Goal: Information Seeking & Learning: Learn about a topic

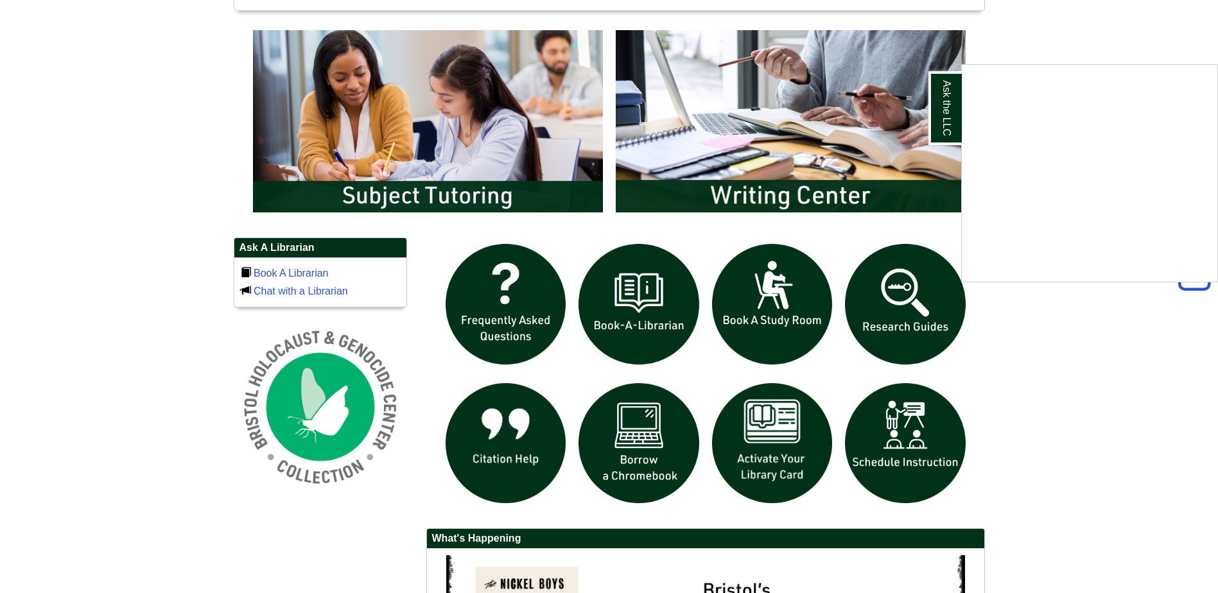
scroll to position [706, 0]
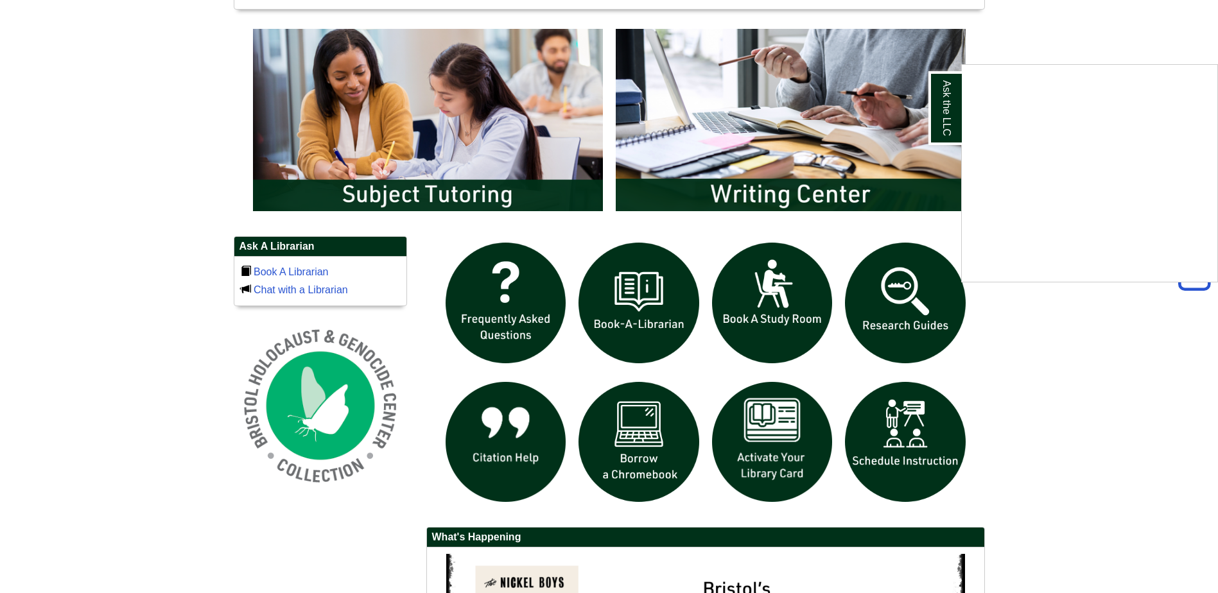
click at [889, 303] on div "Ask the LLC" at bounding box center [609, 296] width 1218 height 593
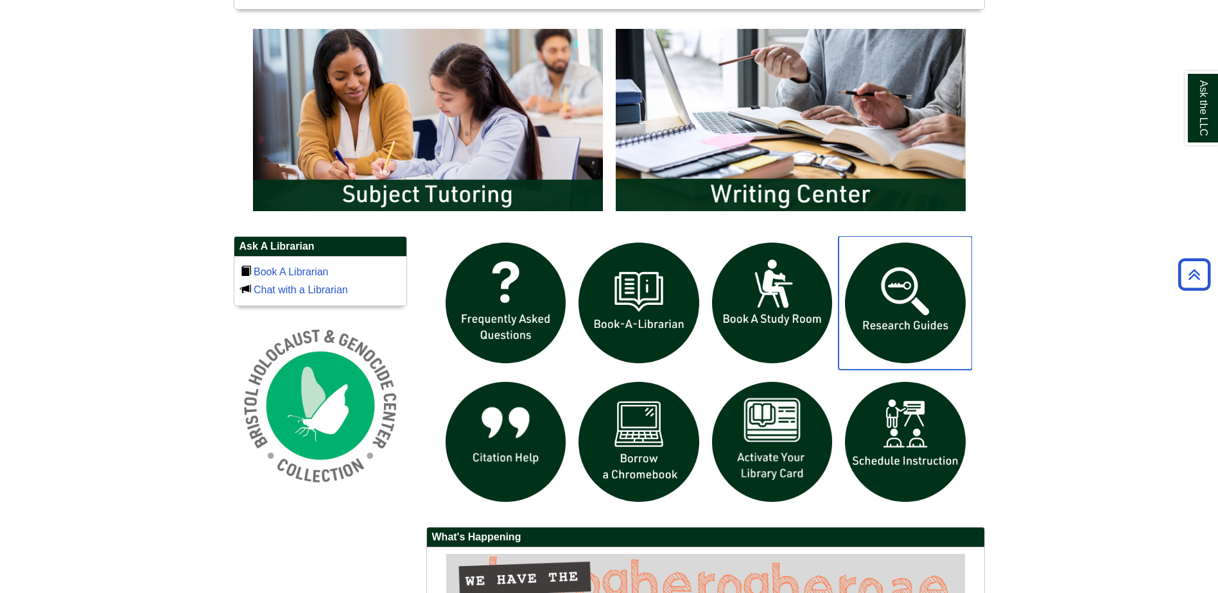
click at [906, 300] on img "slideshow" at bounding box center [905, 303] width 134 height 134
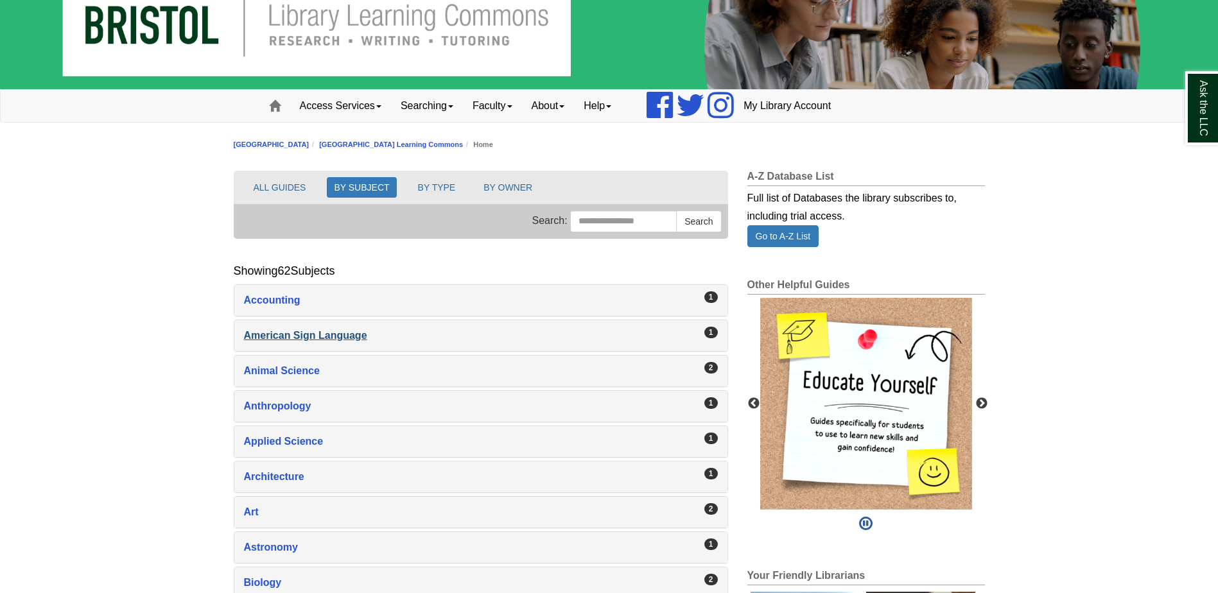
scroll to position [64, 0]
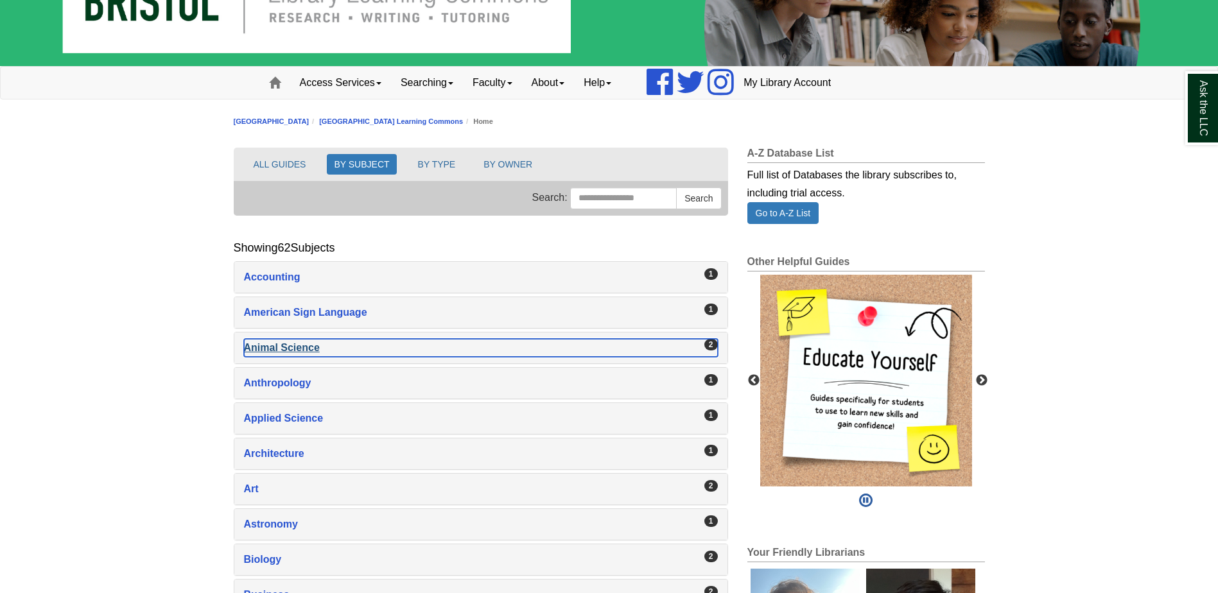
click at [331, 349] on div "Animal Science , 2 guides" at bounding box center [481, 348] width 474 height 18
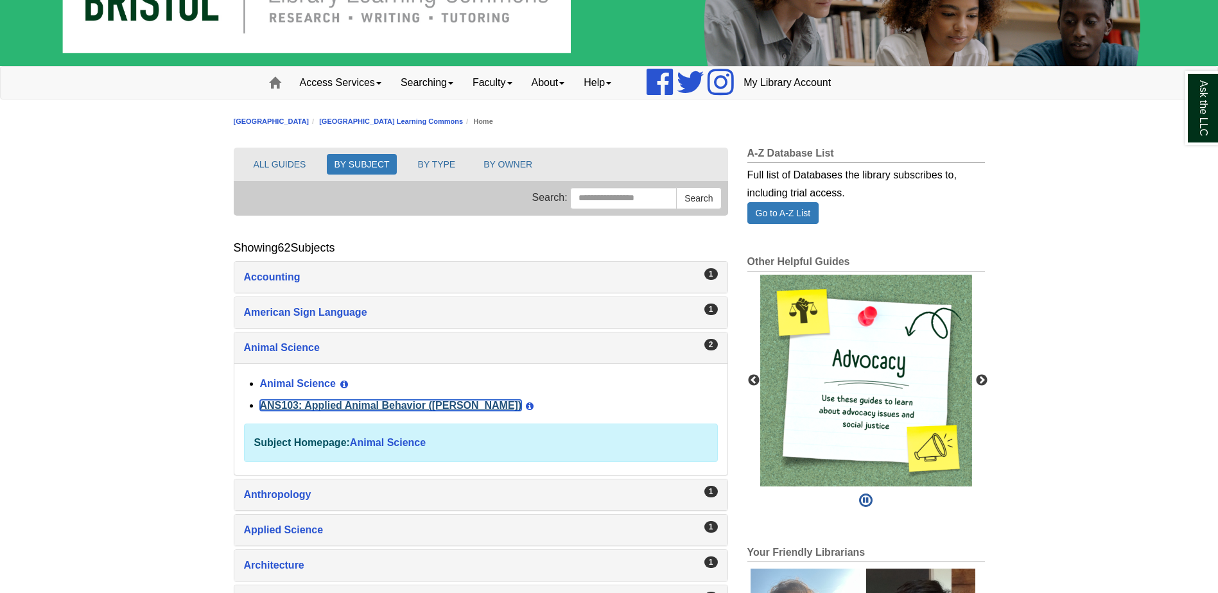
click at [330, 401] on link "ANS103: Applied Animal Behavior ([PERSON_NAME])" at bounding box center [391, 405] width 262 height 11
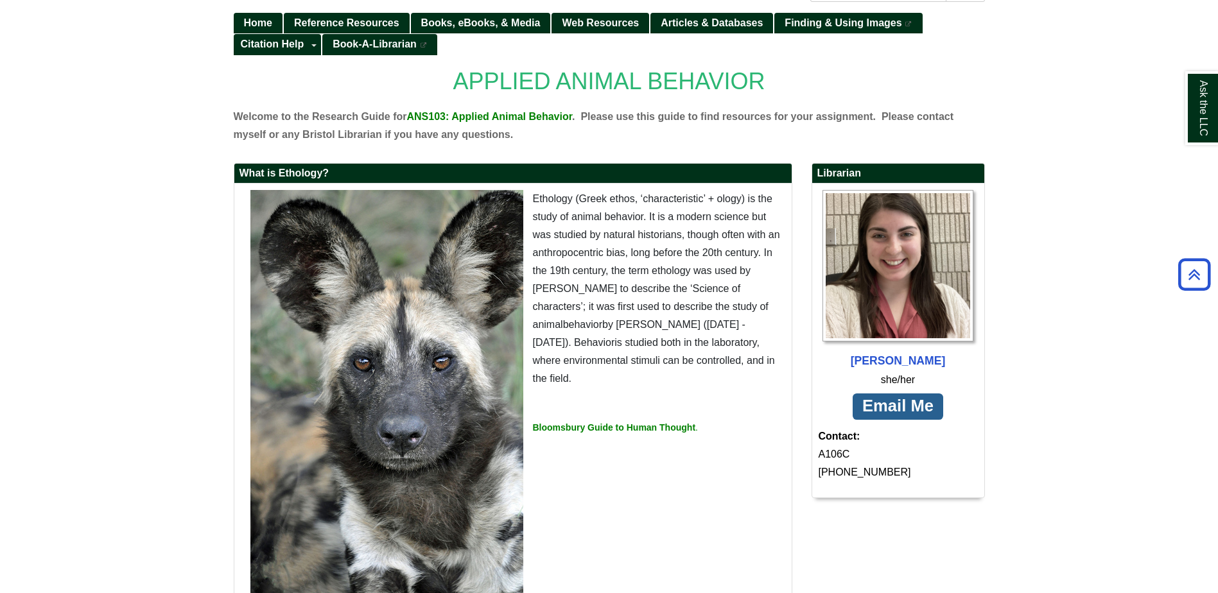
scroll to position [108, 0]
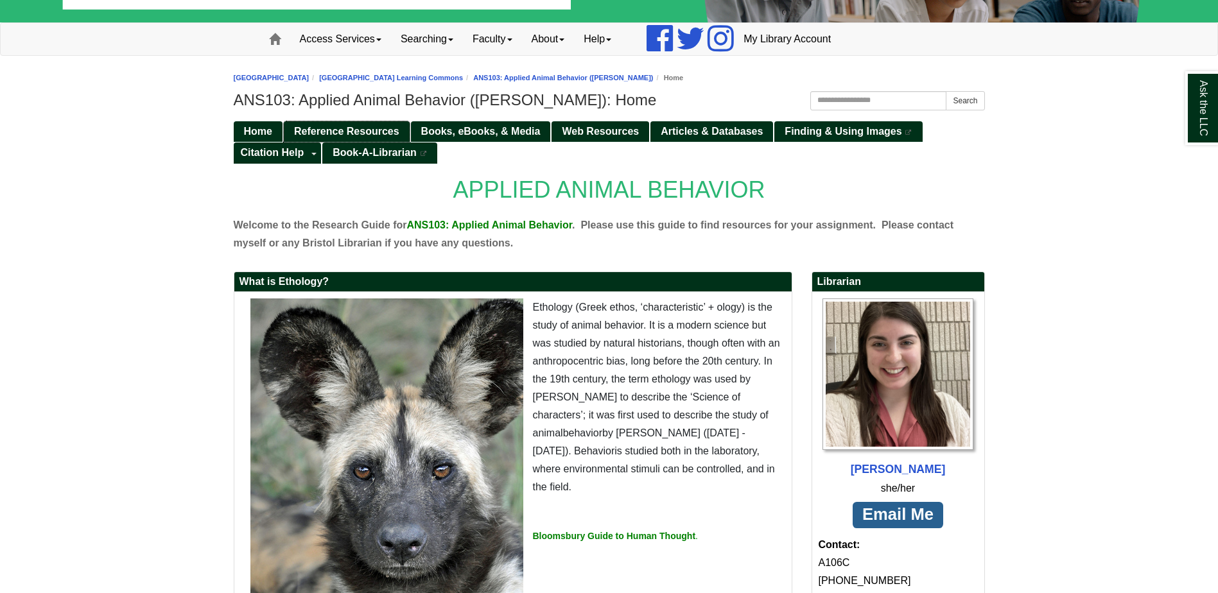
click at [326, 126] on span "Reference Resources" at bounding box center [346, 131] width 105 height 11
click at [465, 125] on div "Ask the LLC" at bounding box center [609, 296] width 1218 height 593
click at [468, 131] on span "Books, eBooks, & Media" at bounding box center [480, 131] width 119 height 11
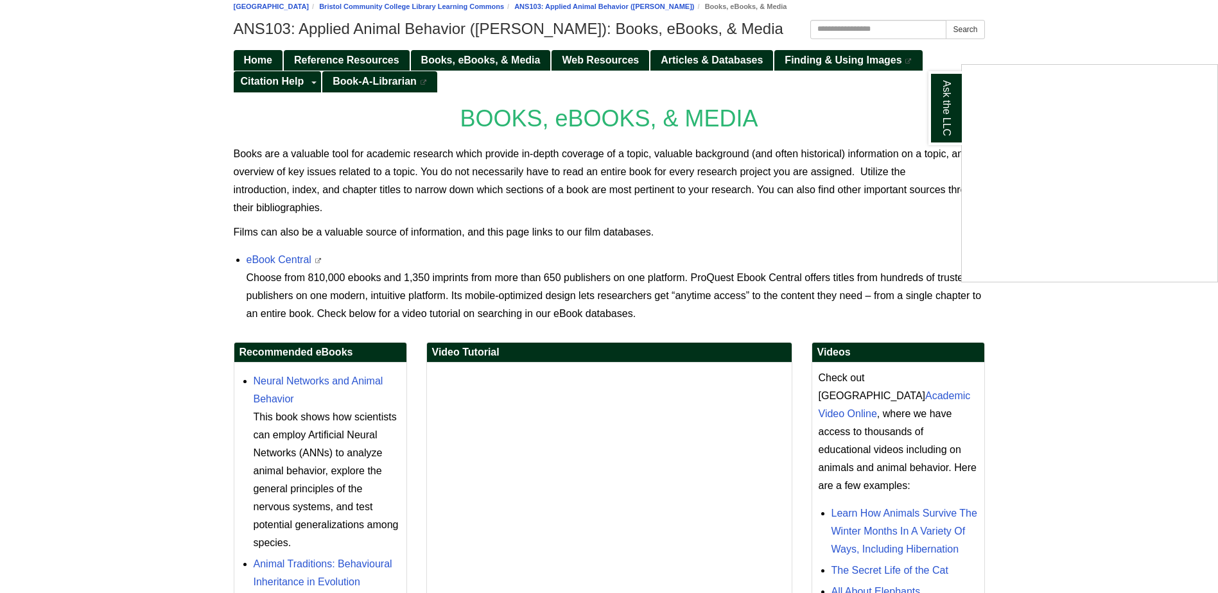
scroll to position [193, 0]
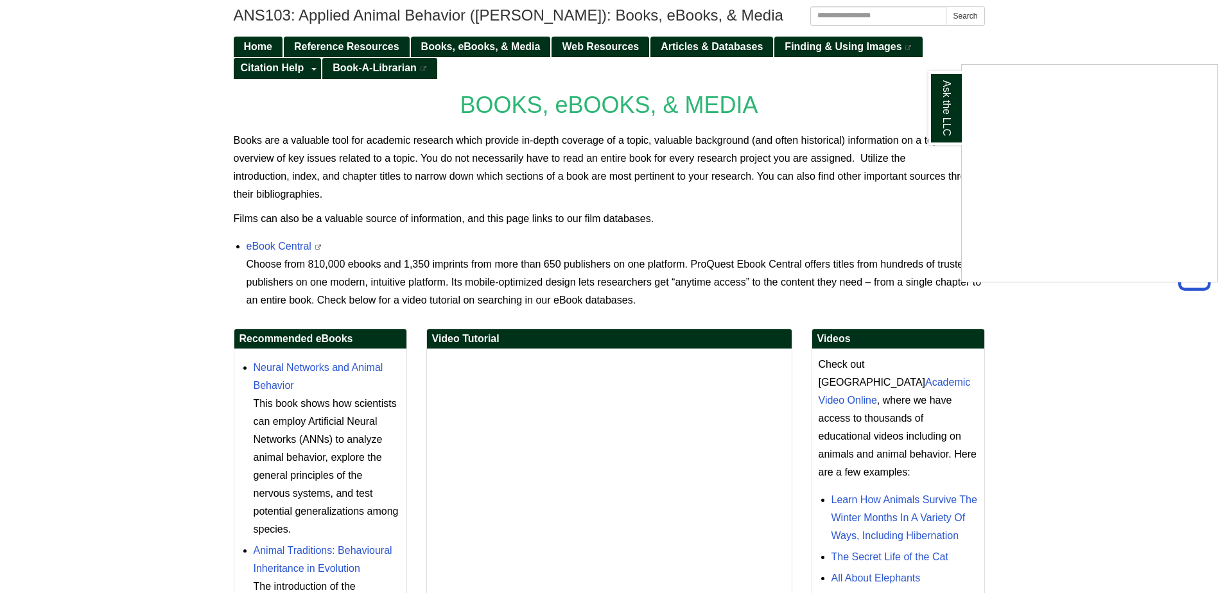
click at [476, 48] on div "Ask the LLC" at bounding box center [609, 296] width 1218 height 593
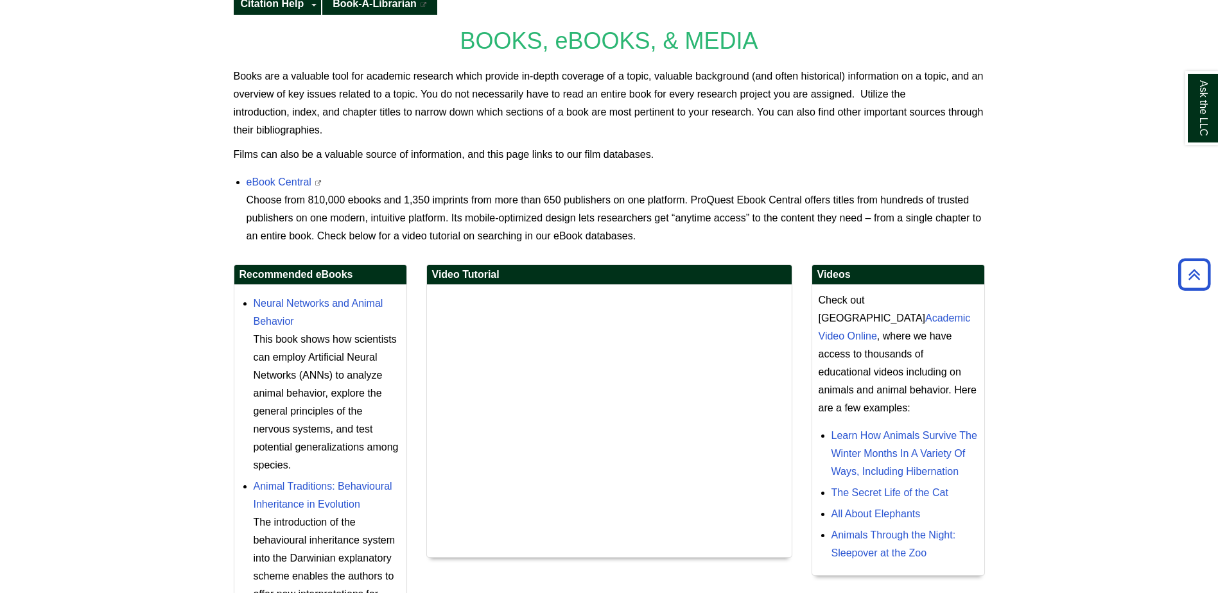
scroll to position [128, 0]
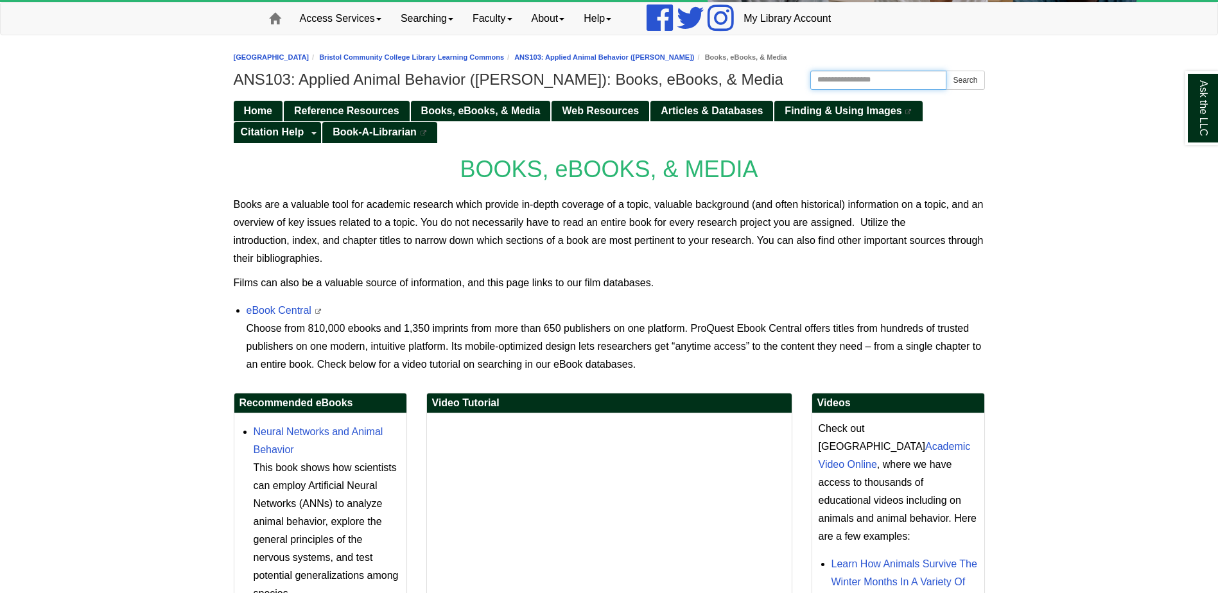
click at [878, 73] on input "Search this Guide" at bounding box center [878, 80] width 137 height 19
type input "*******"
click at [946, 71] on button "Search" at bounding box center [965, 80] width 39 height 19
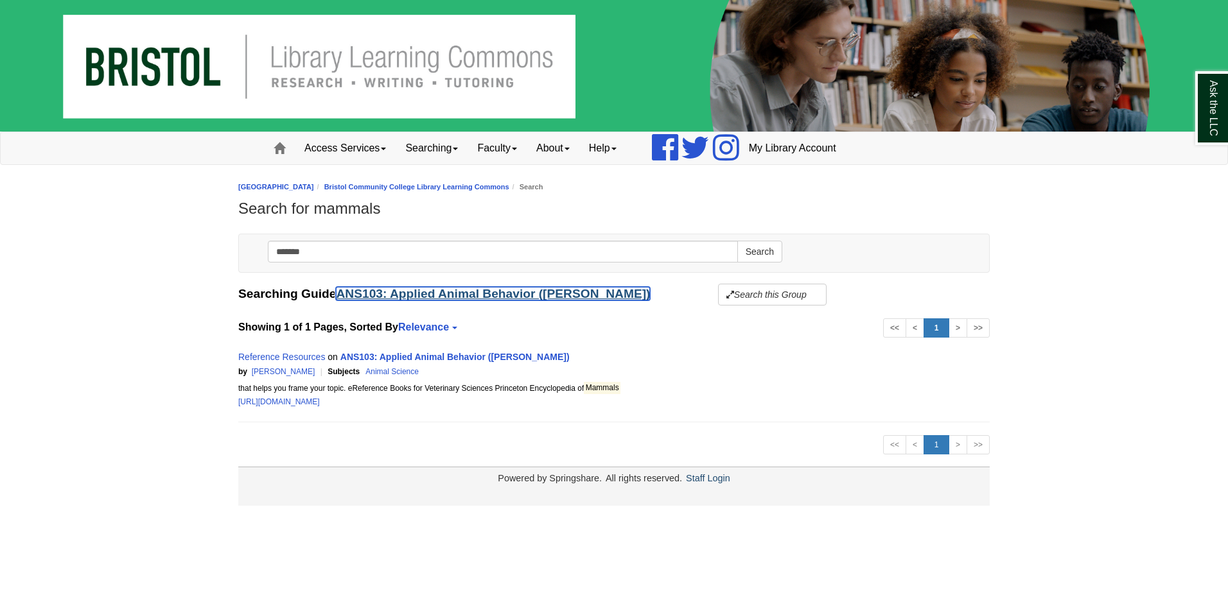
click at [395, 291] on link "ANS103: Applied Animal Behavior ([PERSON_NAME])" at bounding box center [493, 293] width 314 height 13
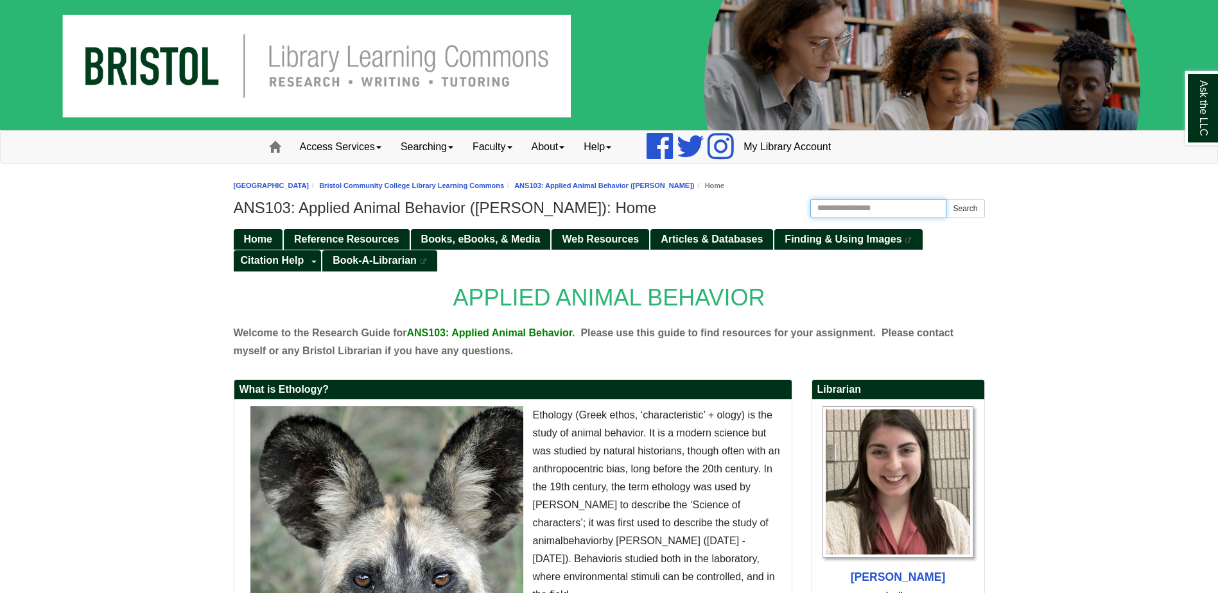
click at [887, 204] on input "Search this Guide" at bounding box center [878, 208] width 137 height 19
click at [490, 238] on span "Books, eBooks, & Media" at bounding box center [480, 239] width 119 height 11
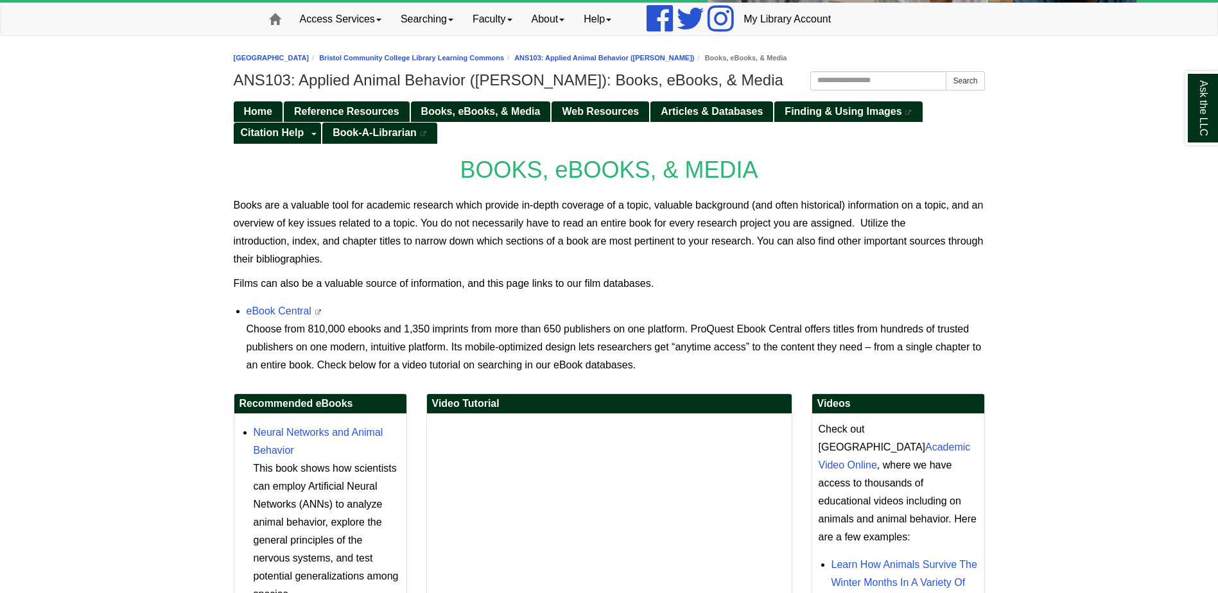
scroll to position [128, 0]
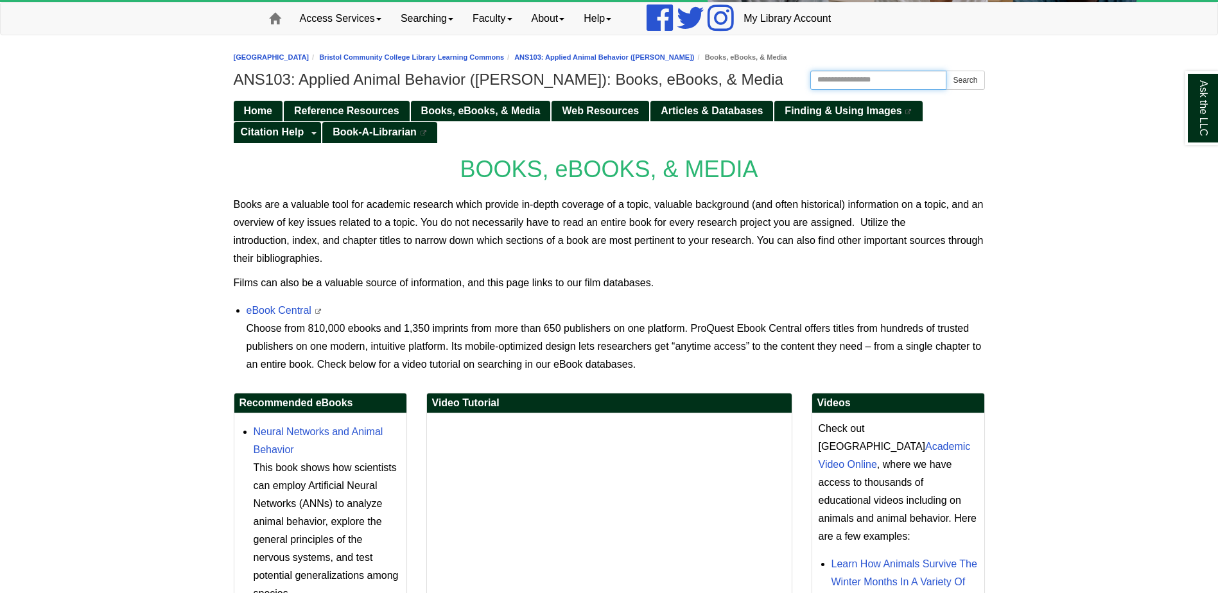
click at [846, 78] on input "Search this Guide" at bounding box center [878, 80] width 137 height 19
type input "*******"
click at [946, 71] on button "Search" at bounding box center [965, 80] width 39 height 19
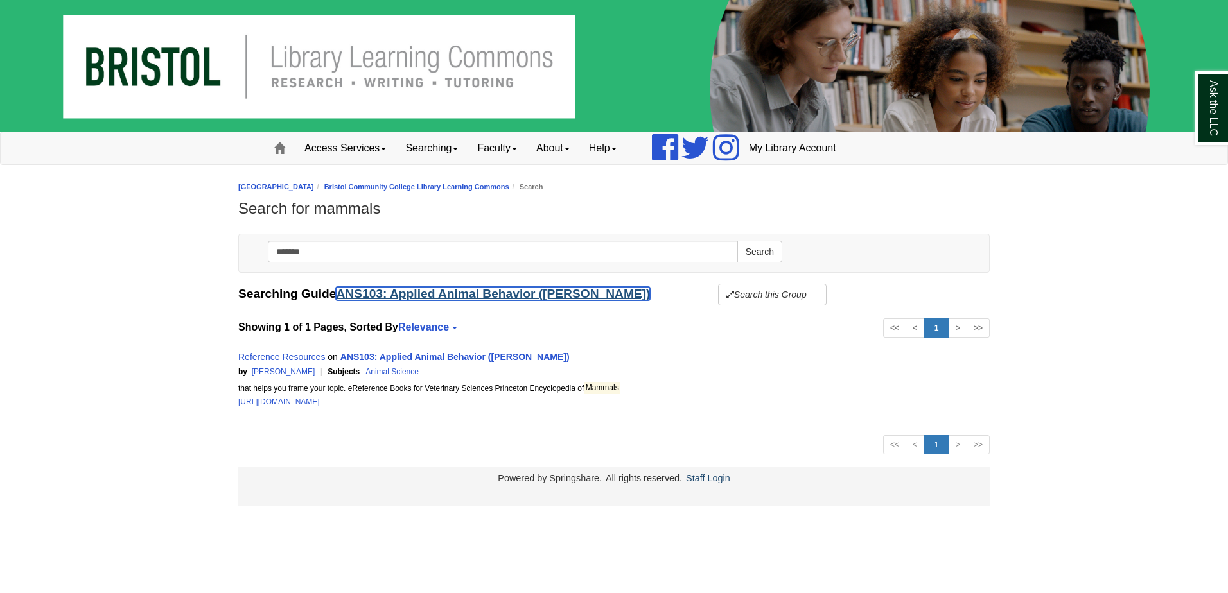
click at [465, 300] on link "ANS103: Applied Animal Behavior ([PERSON_NAME])" at bounding box center [493, 293] width 314 height 13
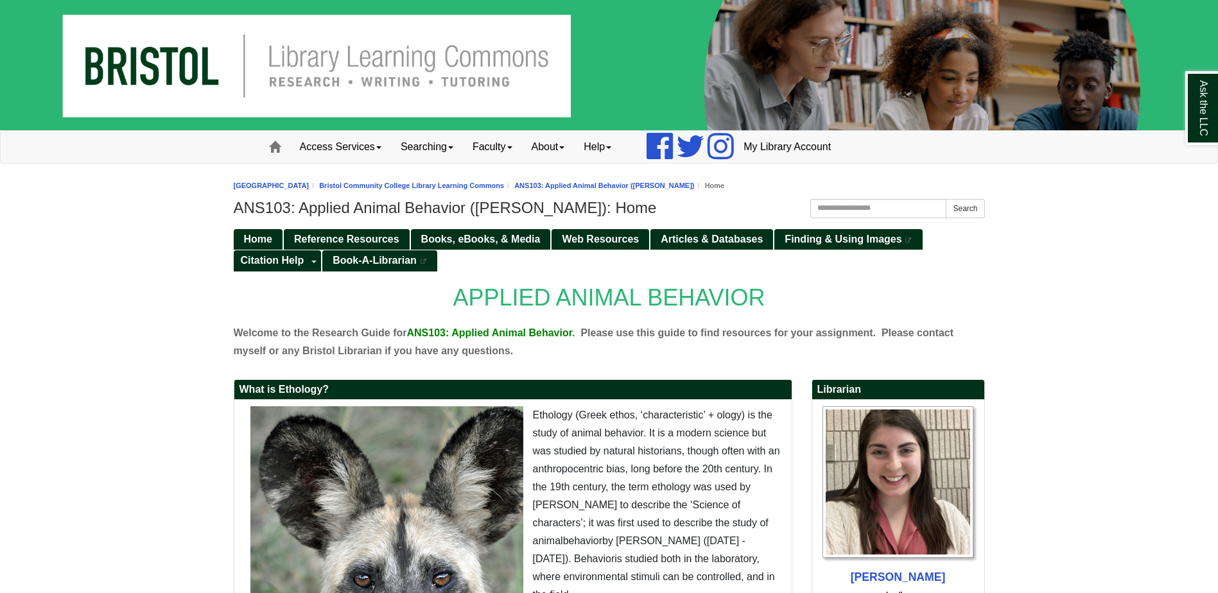
drag, startPoint x: 478, startPoint y: 367, endPoint x: 476, endPoint y: 376, distance: 10.0
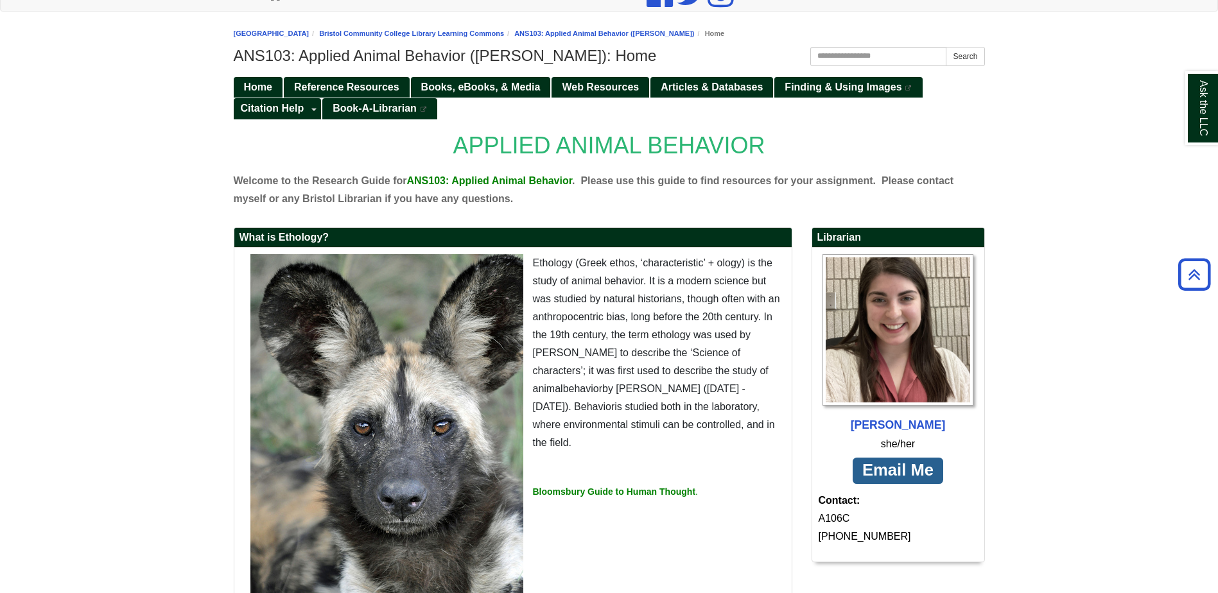
scroll to position [108, 0]
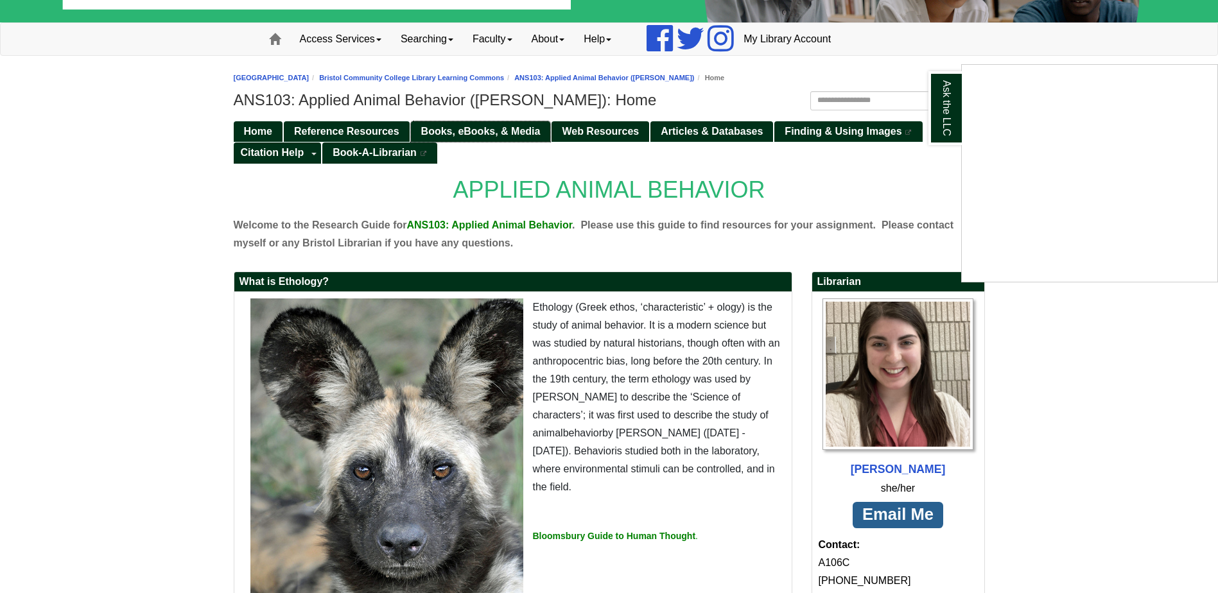
click at [467, 132] on div "Ask the LLC" at bounding box center [609, 296] width 1218 height 593
click at [477, 132] on span "Books, eBooks, & Media" at bounding box center [480, 131] width 119 height 11
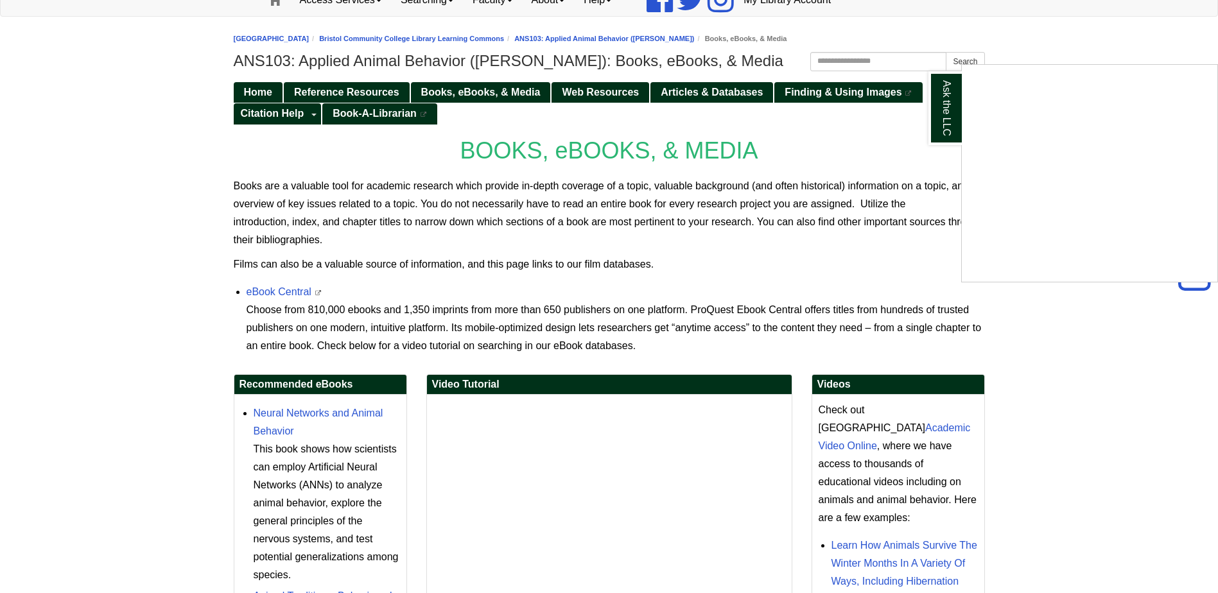
scroll to position [144, 0]
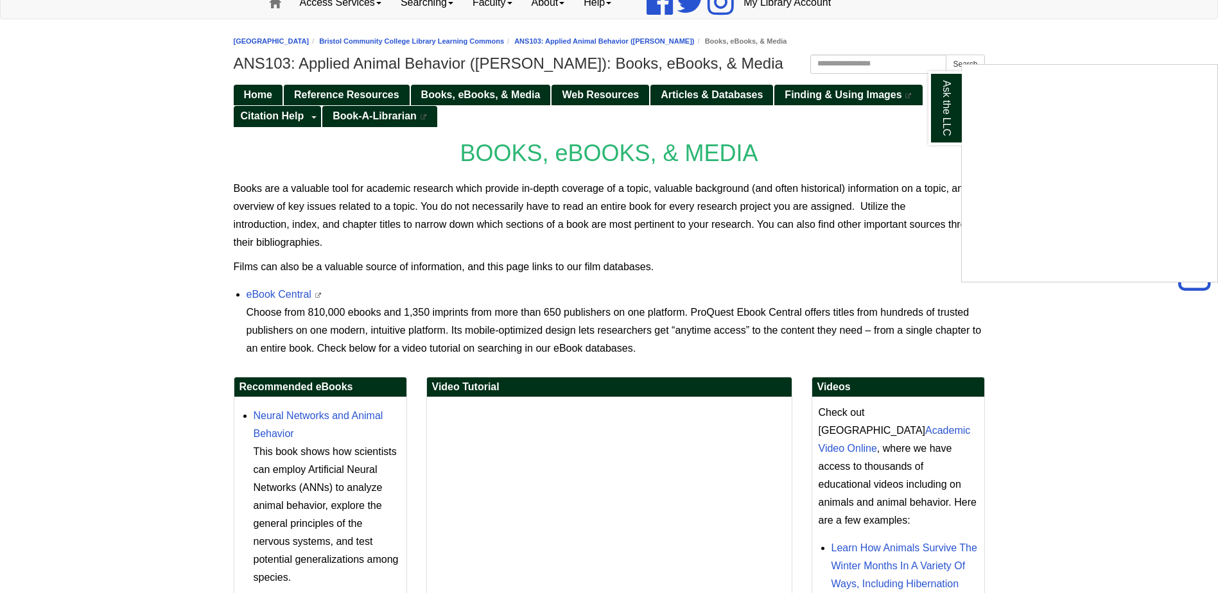
click at [495, 97] on div "Ask the LLC" at bounding box center [609, 296] width 1218 height 593
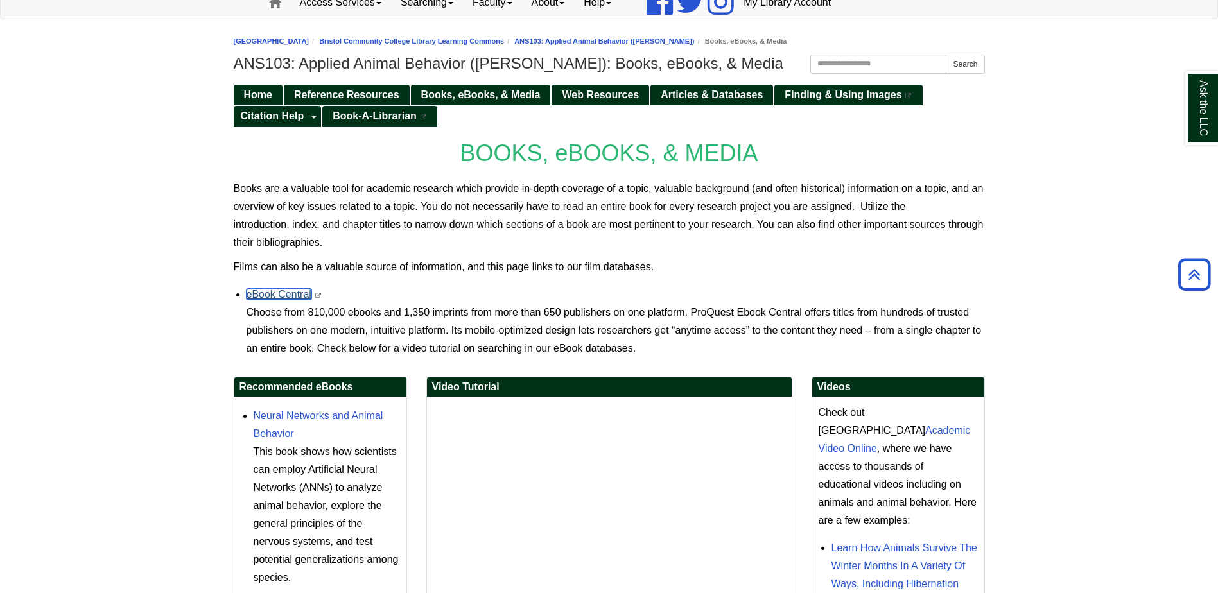
click at [282, 292] on link "eBook Central" at bounding box center [279, 294] width 65 height 11
click at [295, 291] on link "eBook Central" at bounding box center [279, 294] width 65 height 11
click at [457, 85] on link "Books, eBooks, & Media" at bounding box center [481, 95] width 140 height 21
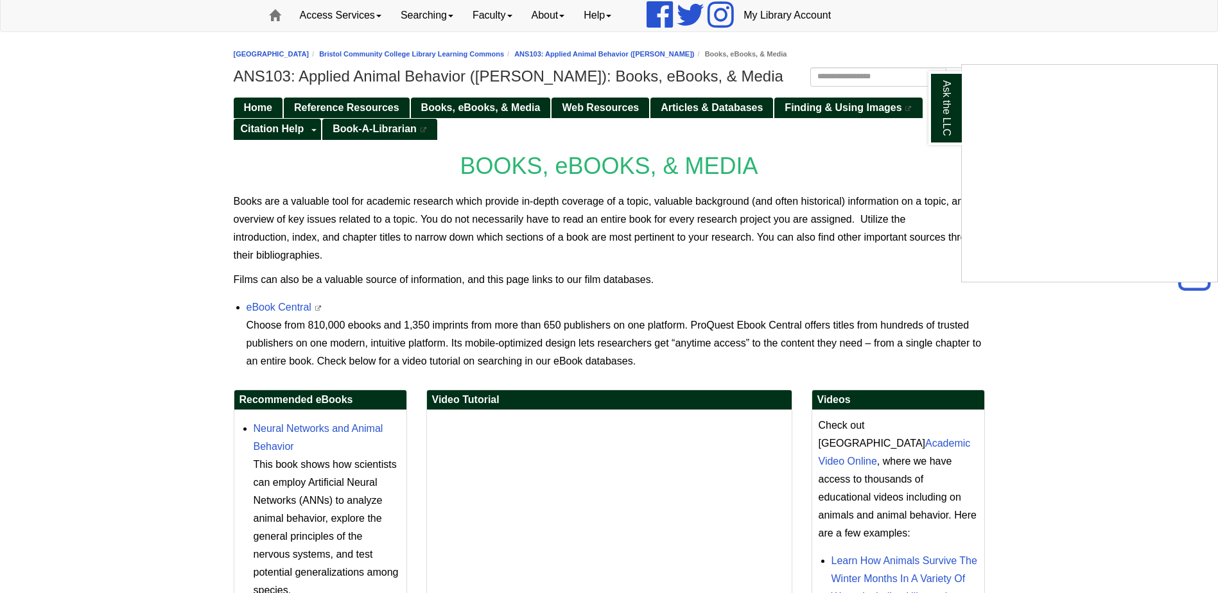
scroll to position [128, 0]
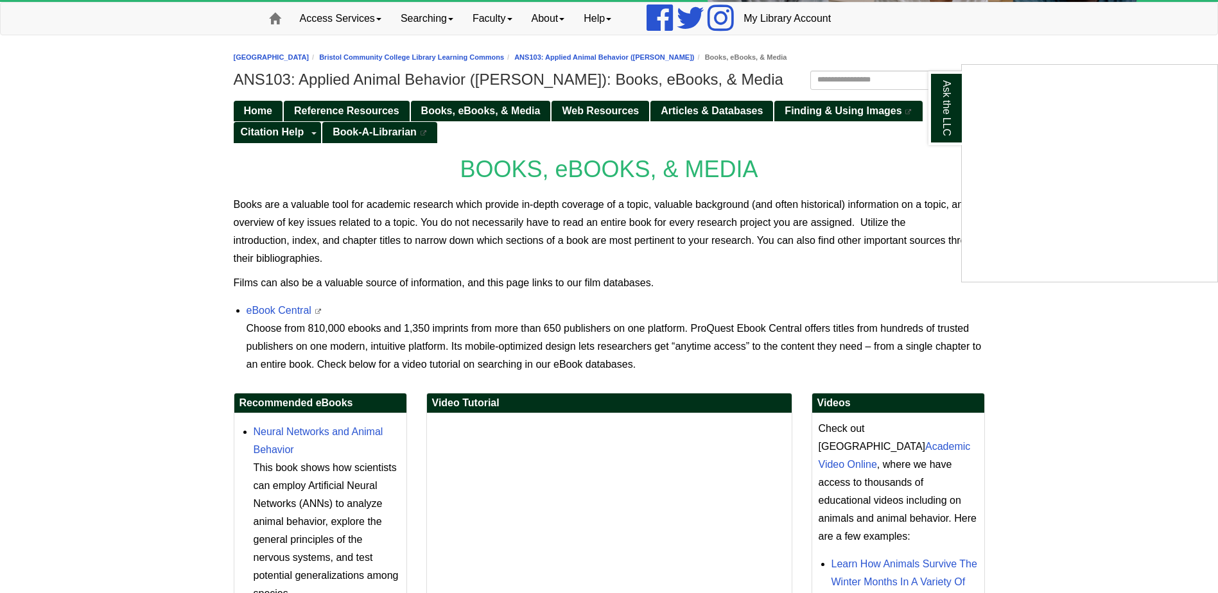
click at [687, 110] on div "Ask the LLC" at bounding box center [609, 296] width 1218 height 593
click at [742, 110] on span "Articles & Databases" at bounding box center [712, 110] width 102 height 11
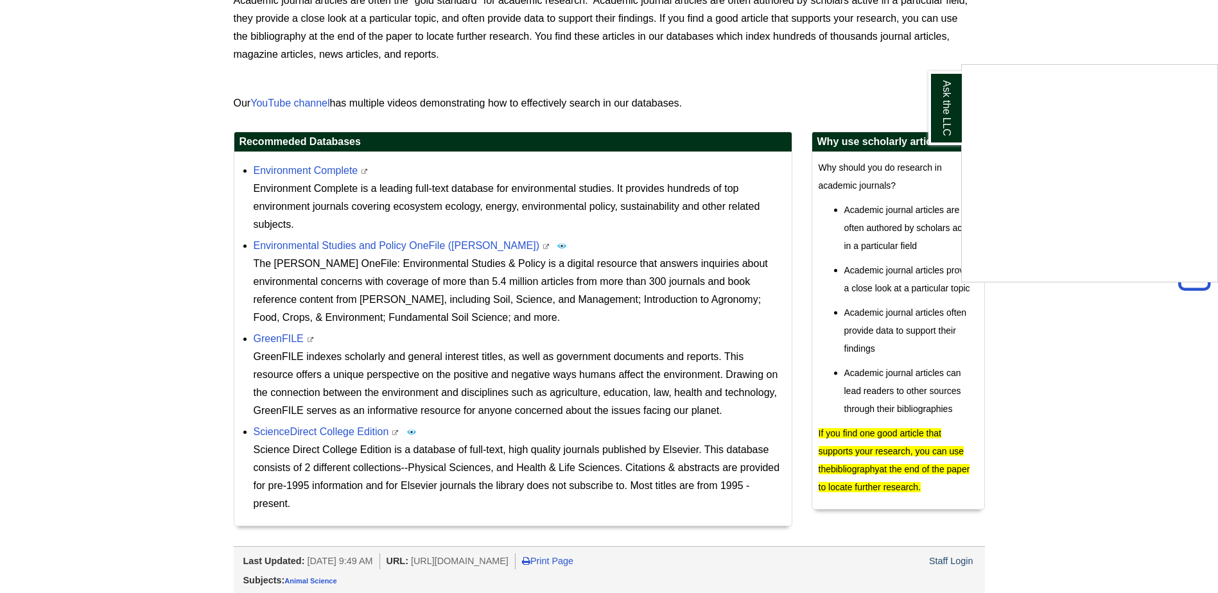
scroll to position [335, 0]
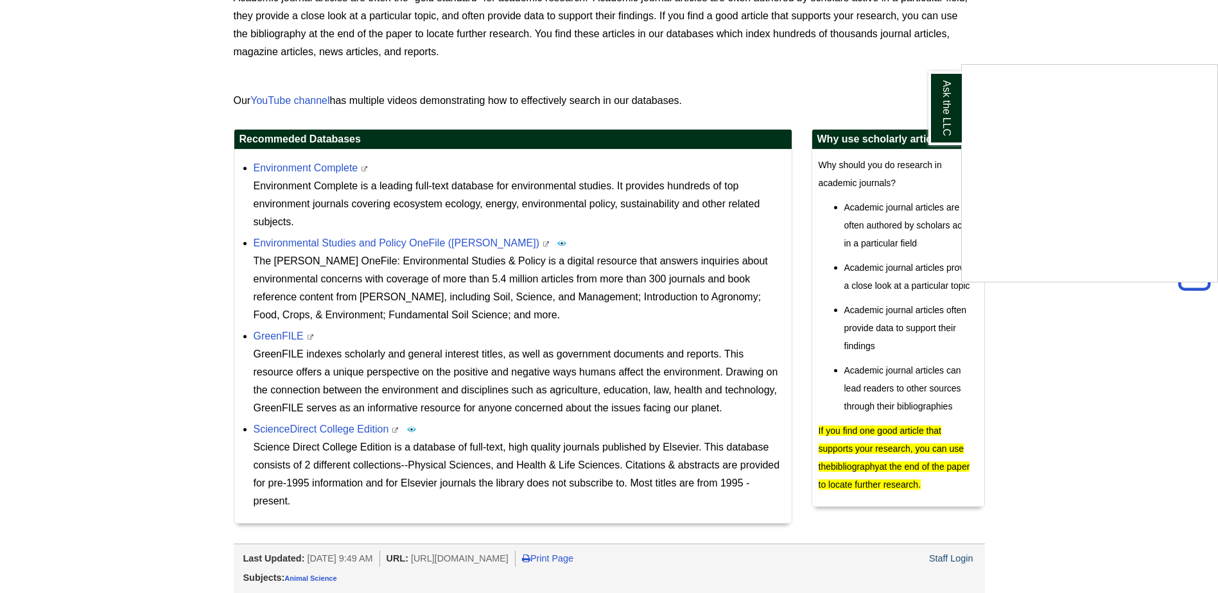
click at [311, 171] on div "Ask the LLC" at bounding box center [609, 296] width 1218 height 593
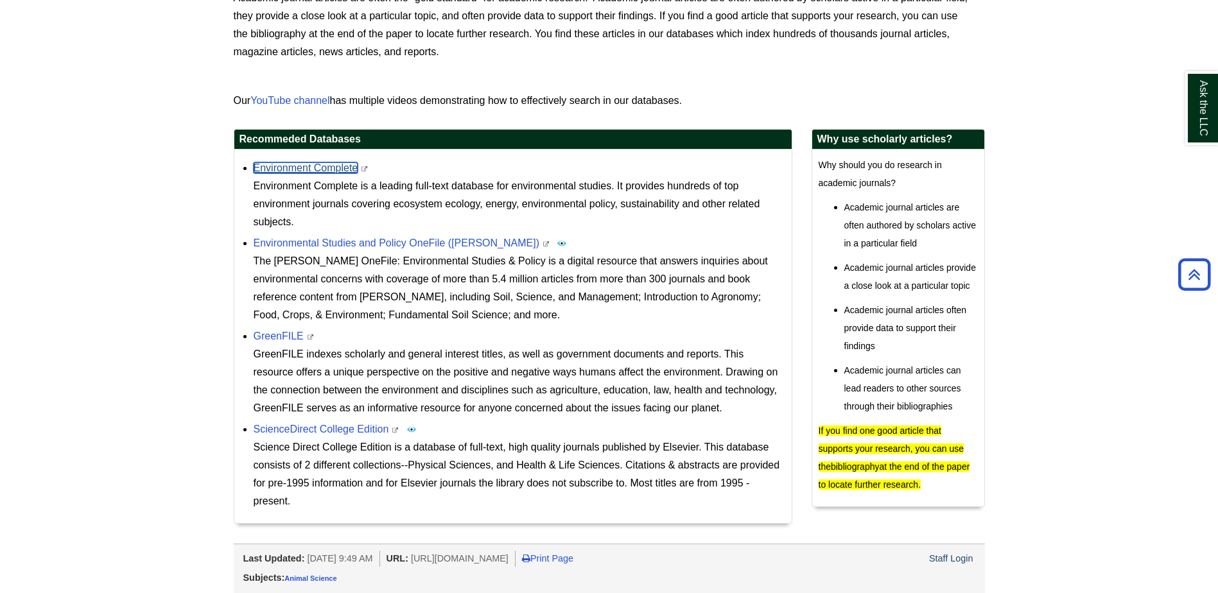
click at [291, 169] on link "Environment Complete" at bounding box center [306, 167] width 105 height 11
click at [315, 164] on link "Environment Complete" at bounding box center [306, 167] width 105 height 11
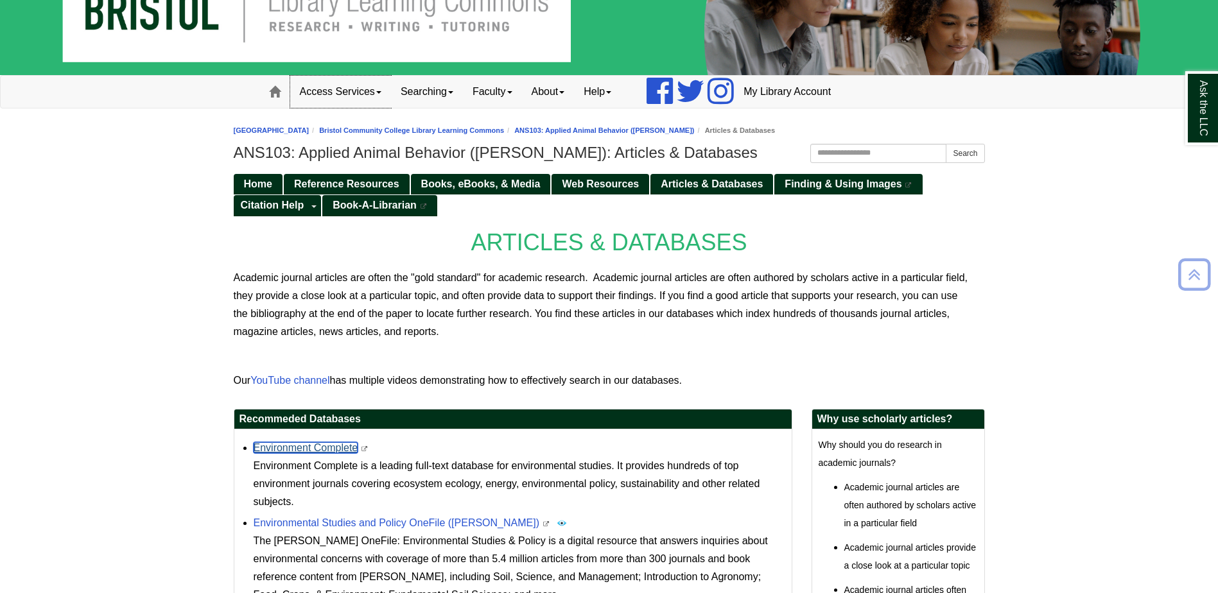
scroll to position [14, 0]
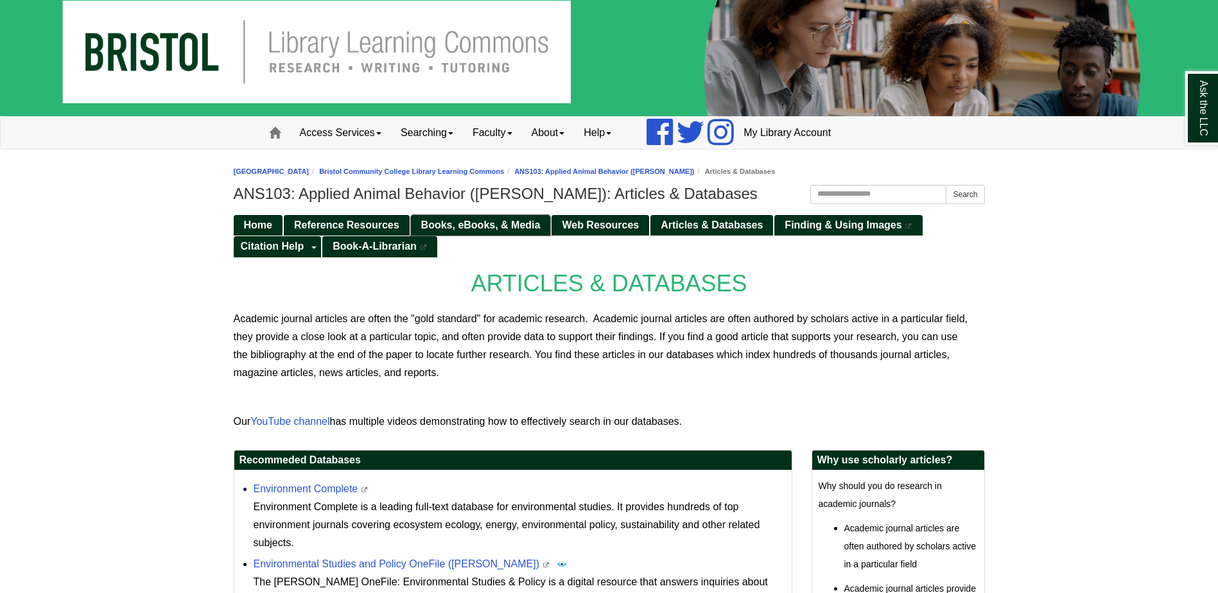
click at [506, 230] on link "Books, eBooks, & Media" at bounding box center [481, 225] width 140 height 21
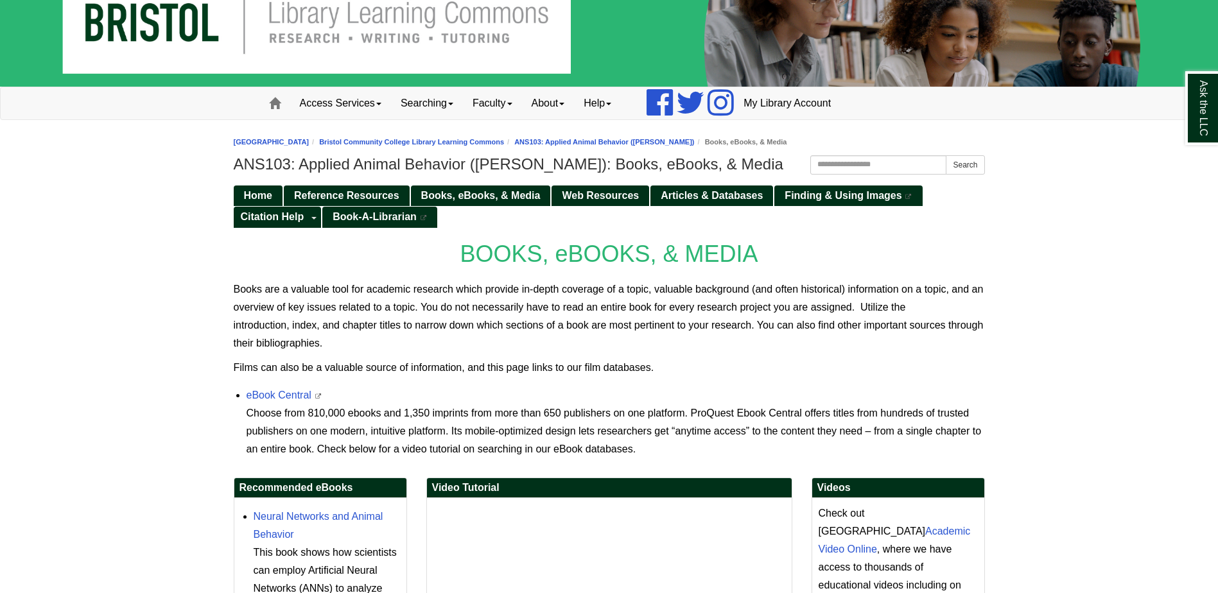
scroll to position [193, 0]
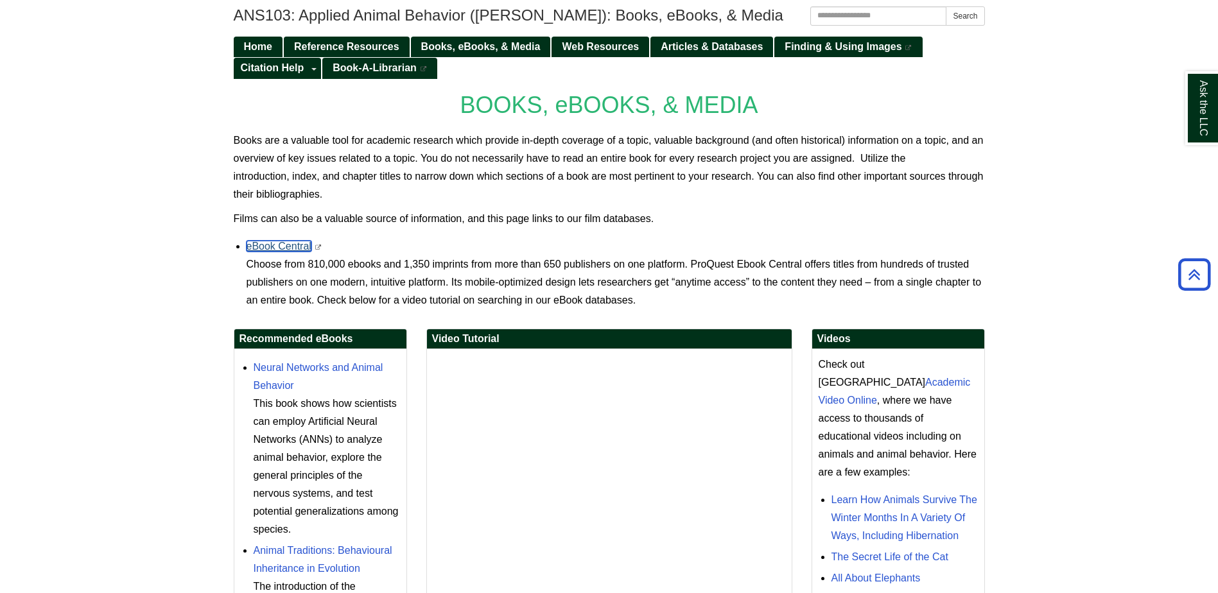
click at [301, 250] on link "eBook Central" at bounding box center [279, 246] width 65 height 11
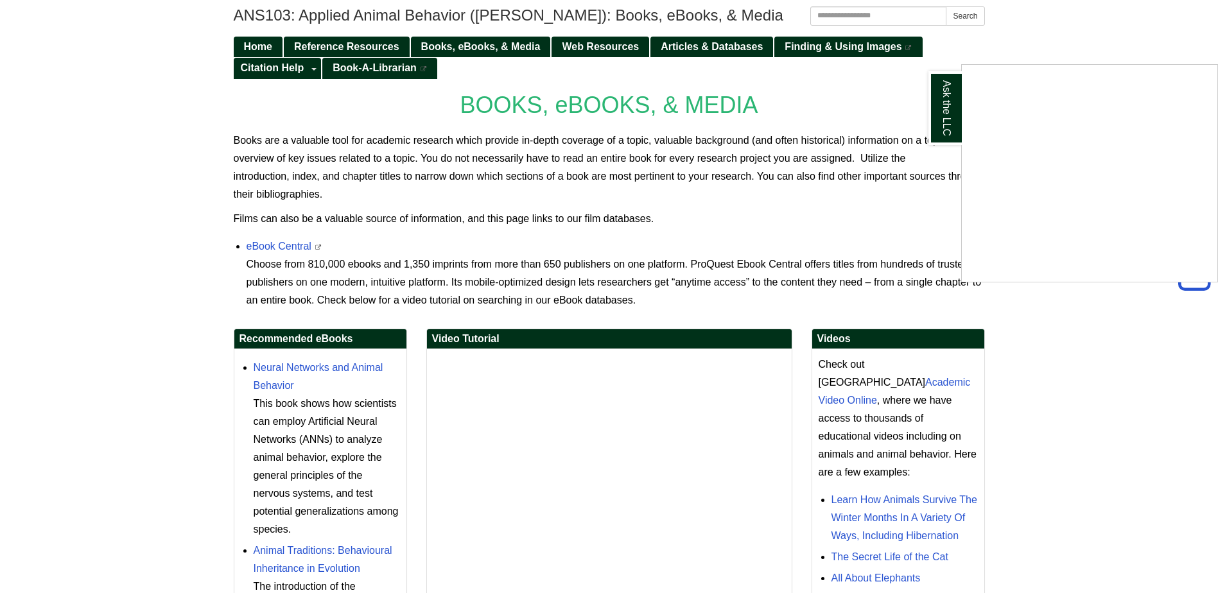
click at [714, 49] on div "Ask the LLC" at bounding box center [609, 296] width 1218 height 593
click at [710, 49] on span "Articles & Databases" at bounding box center [712, 46] width 102 height 11
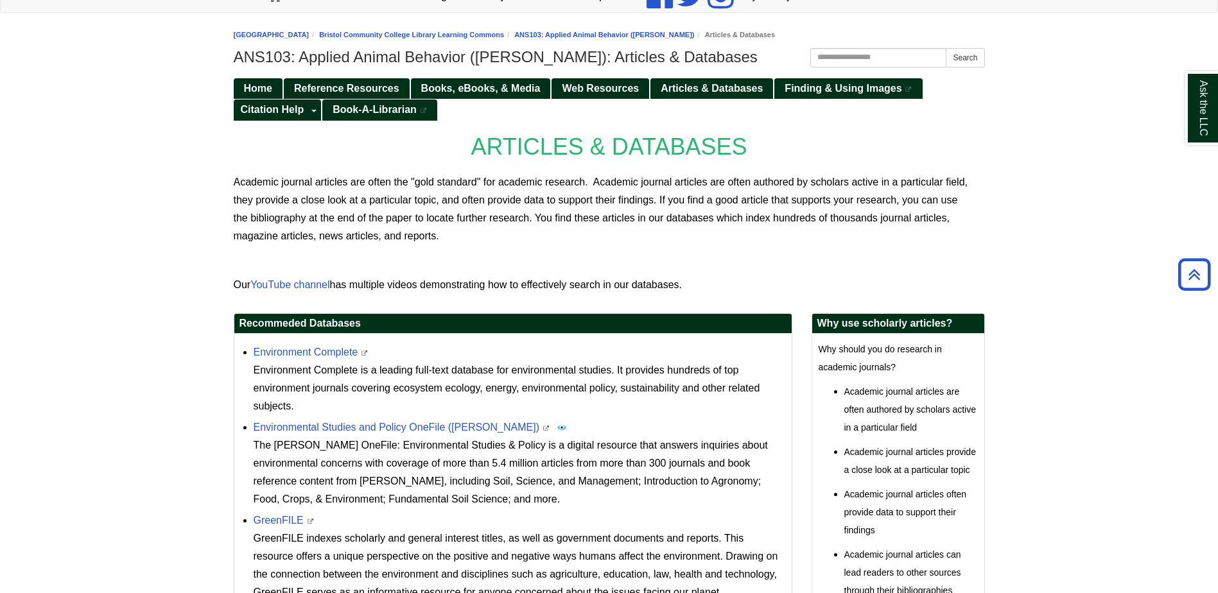
scroll to position [128, 0]
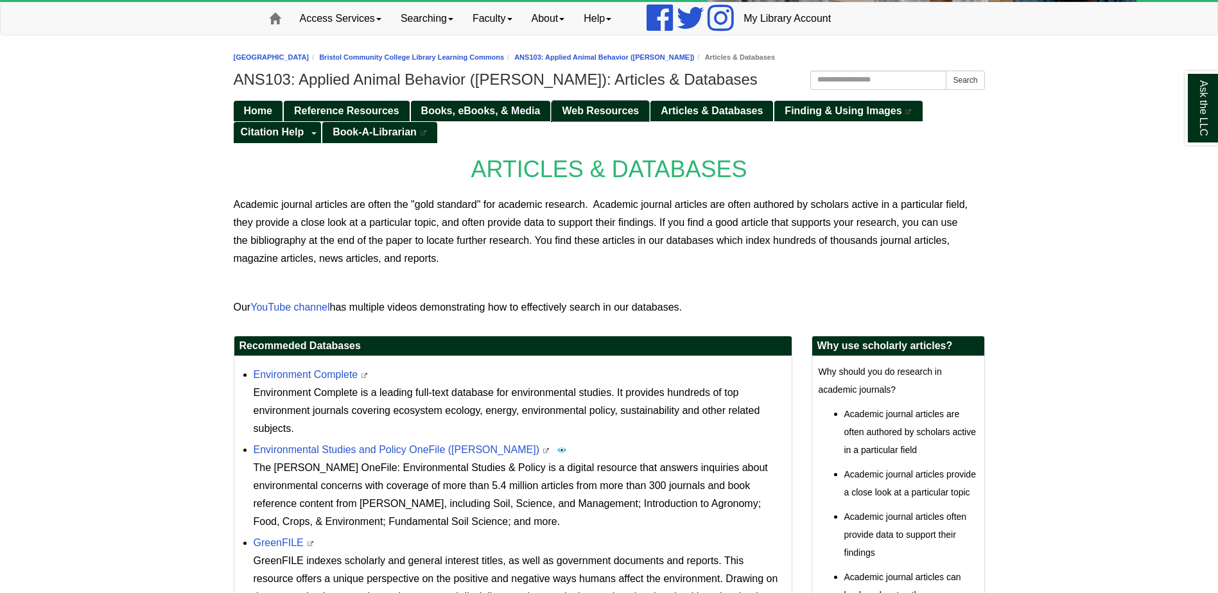
click at [571, 105] on span "Web Resources" at bounding box center [600, 110] width 77 height 11
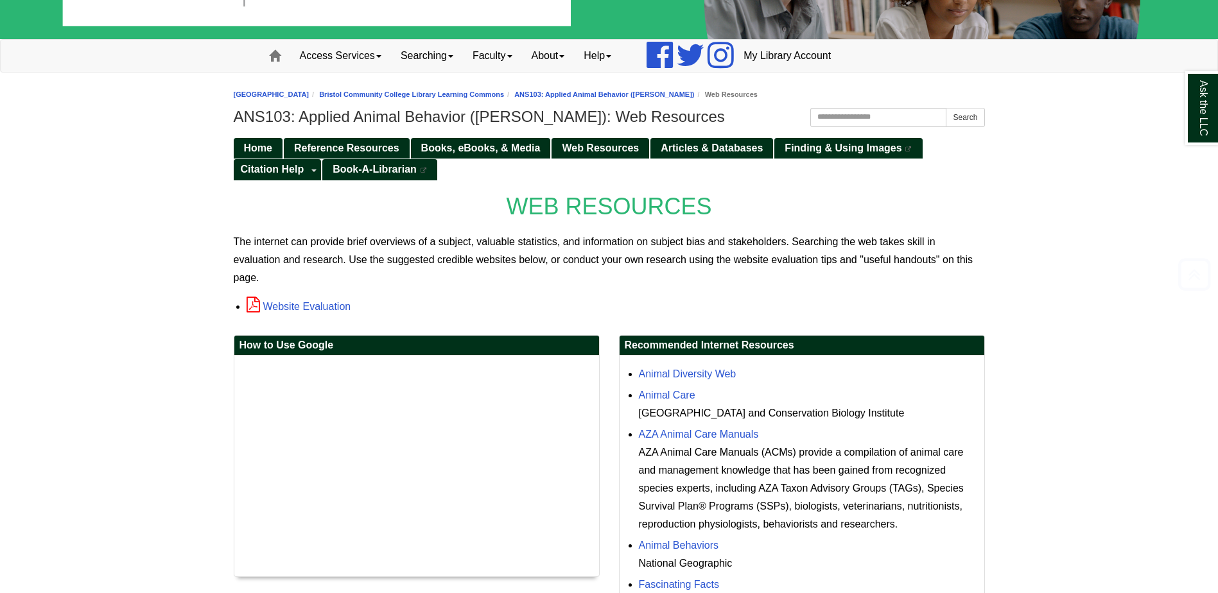
scroll to position [257, 0]
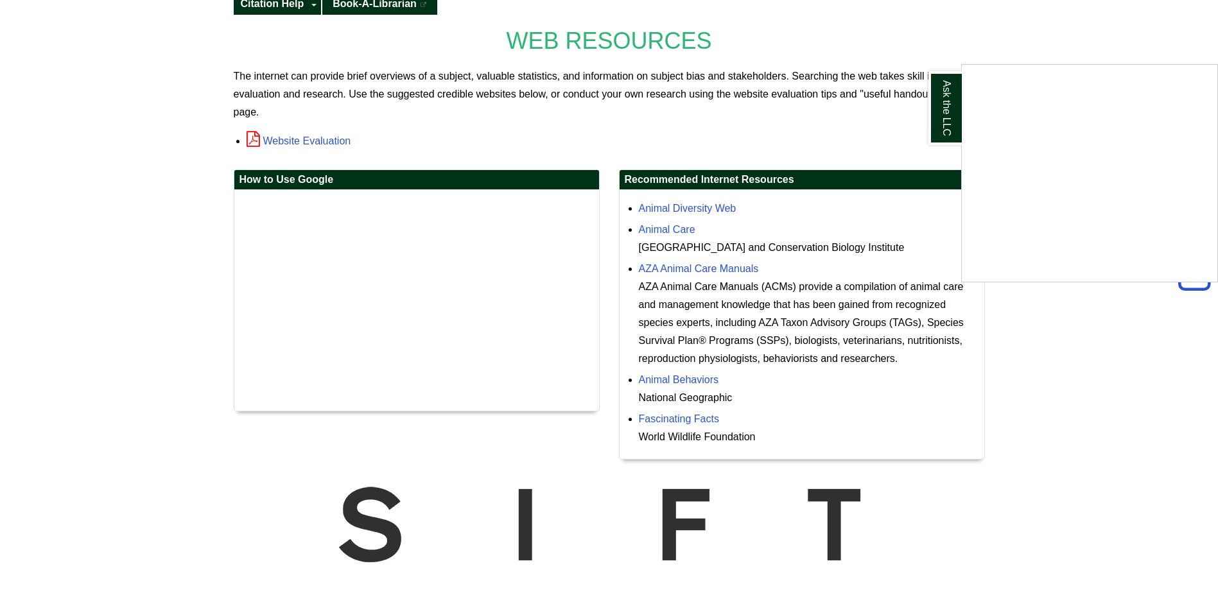
click at [660, 381] on div "Ask the LLC" at bounding box center [609, 296] width 1218 height 593
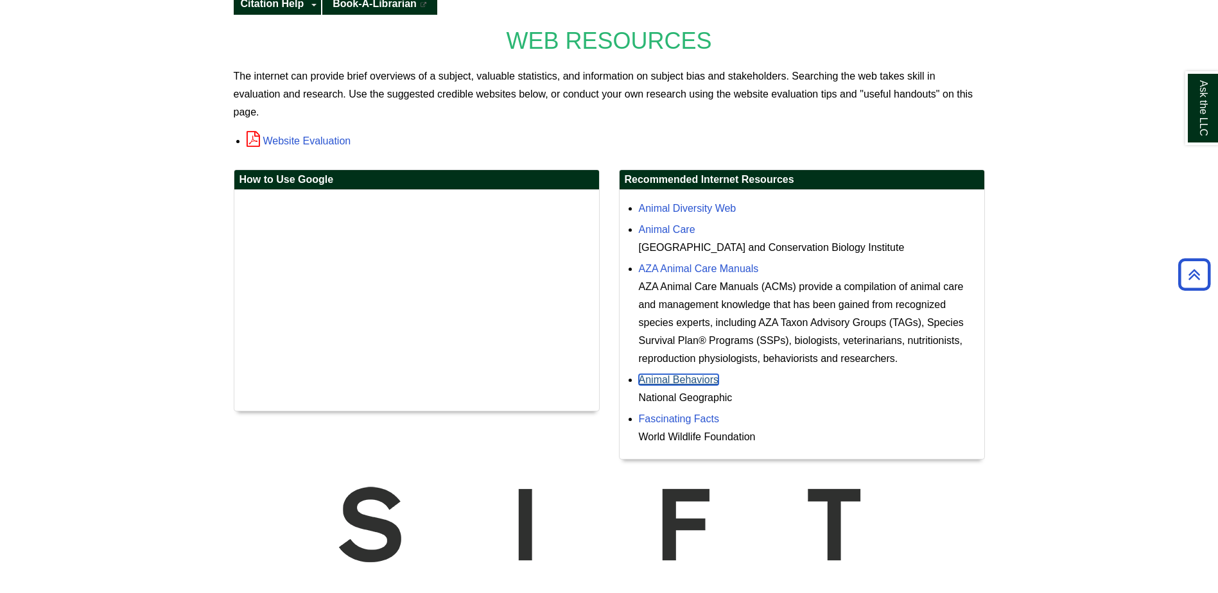
click at [663, 383] on link "Animal Behaviors" at bounding box center [679, 379] width 80 height 11
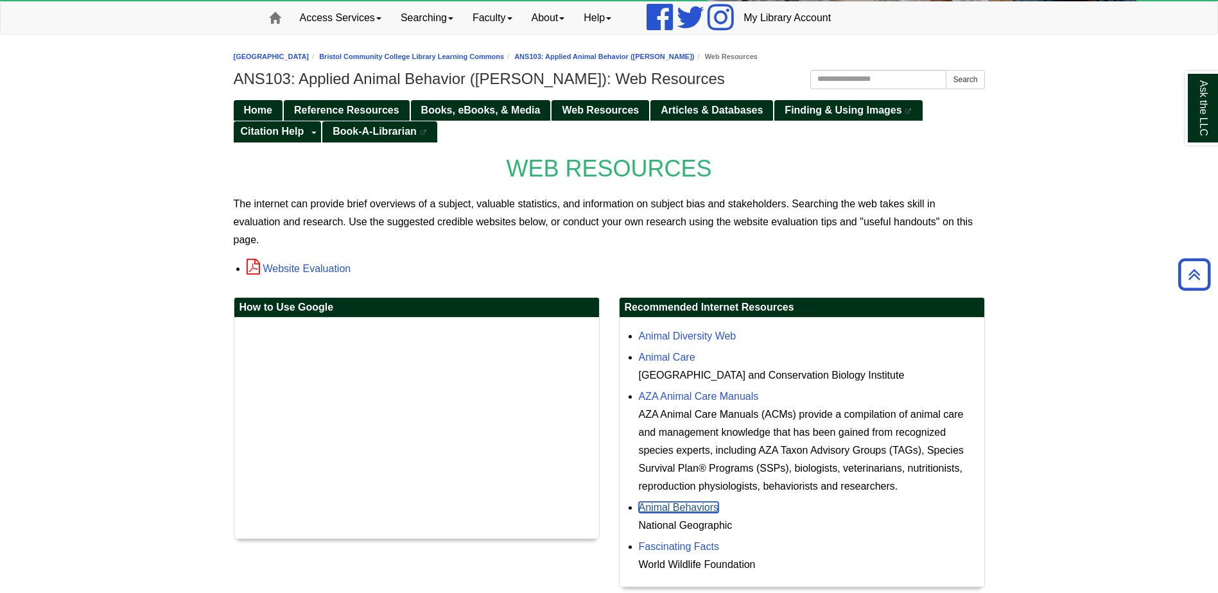
scroll to position [0, 0]
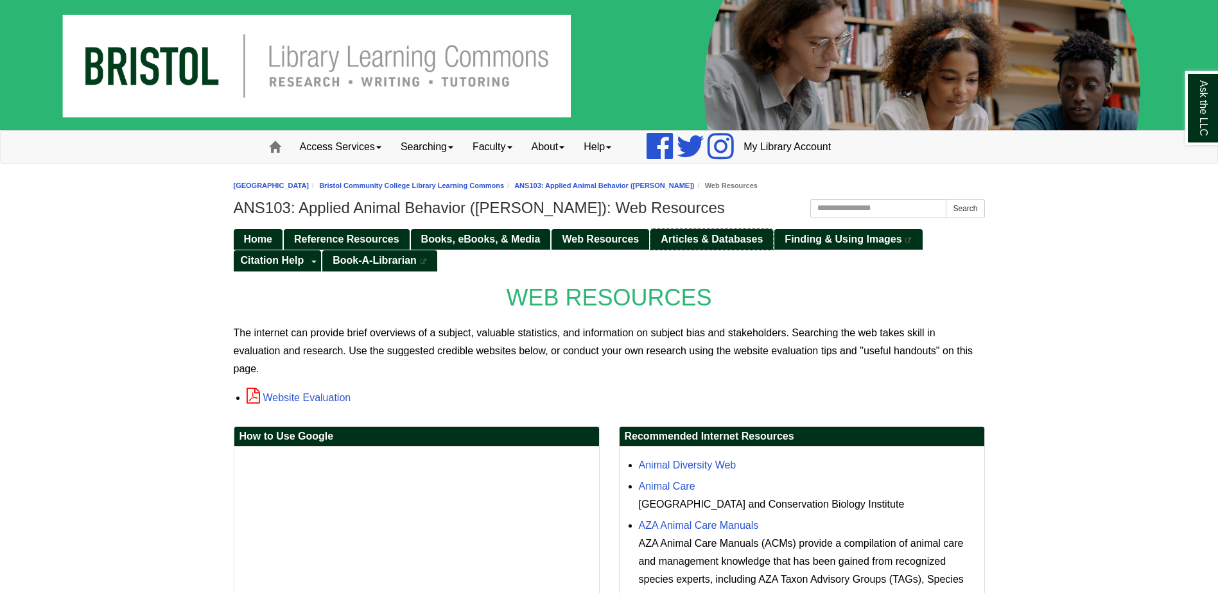
click at [721, 244] on span "Articles & Databases" at bounding box center [712, 239] width 102 height 11
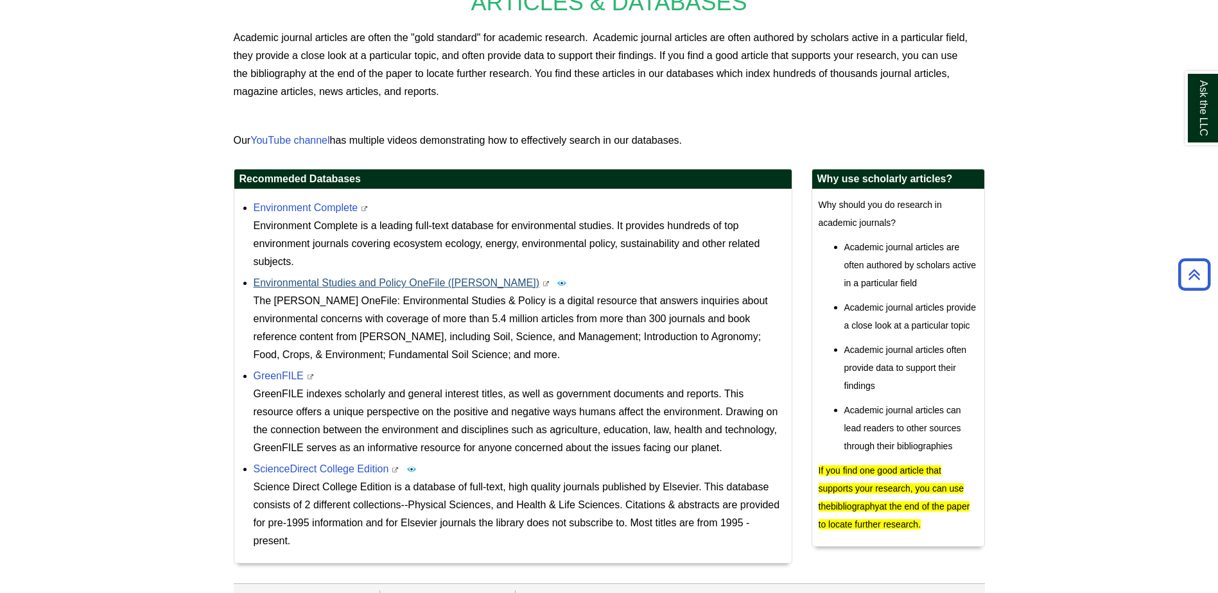
scroll to position [335, 0]
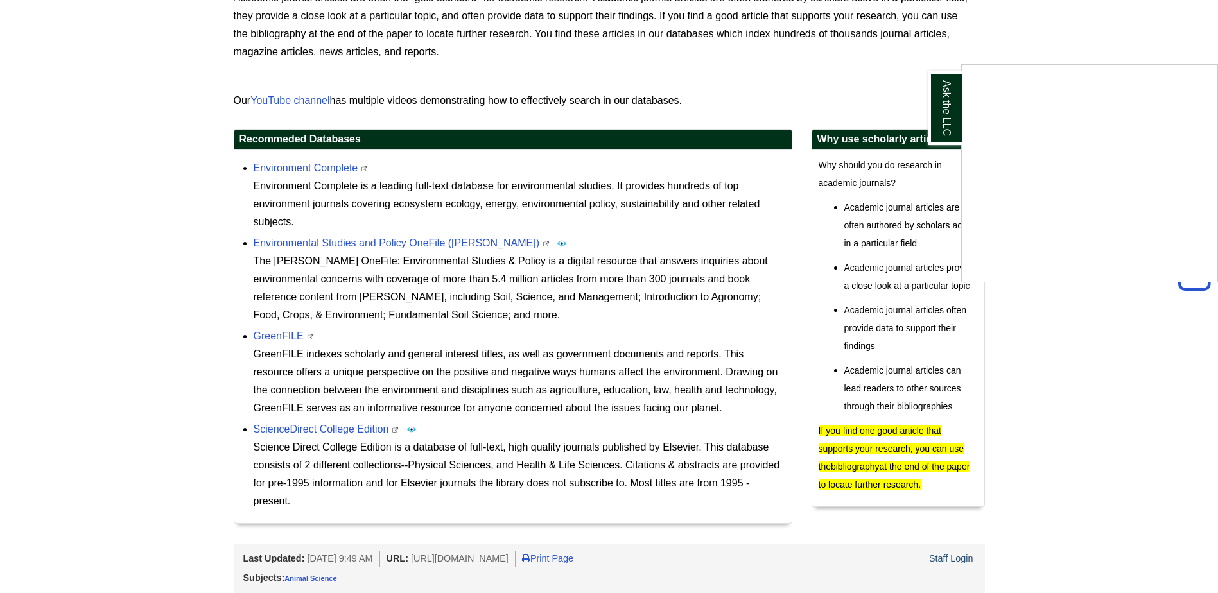
click at [300, 170] on div "Ask the LLC" at bounding box center [609, 296] width 1218 height 593
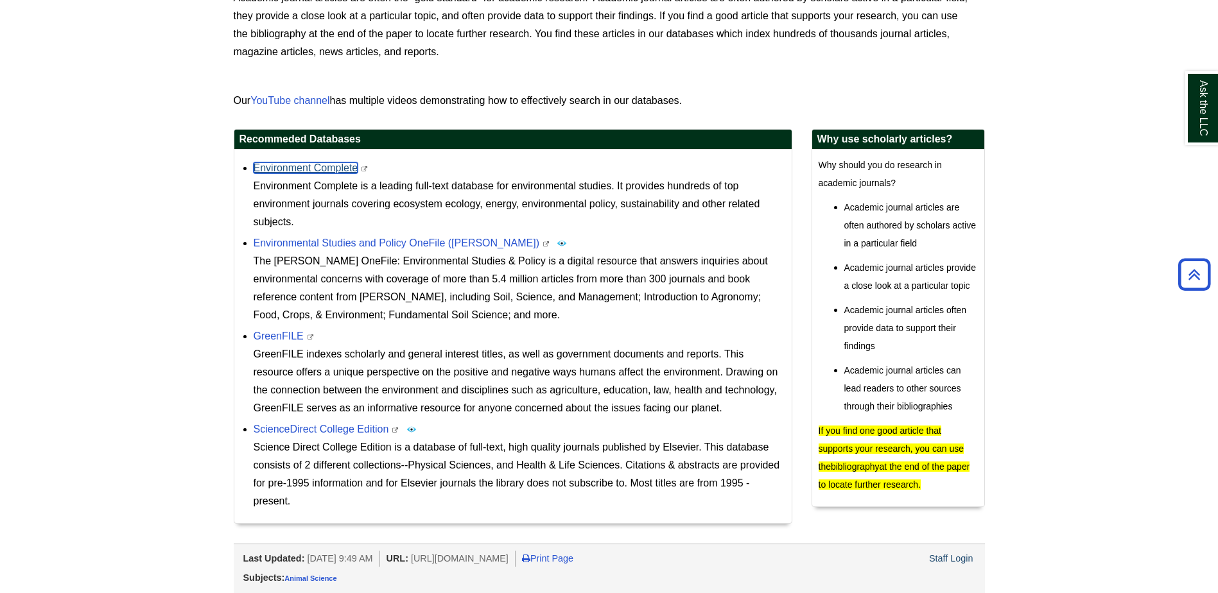
click at [299, 166] on link "Environment Complete" at bounding box center [306, 167] width 105 height 11
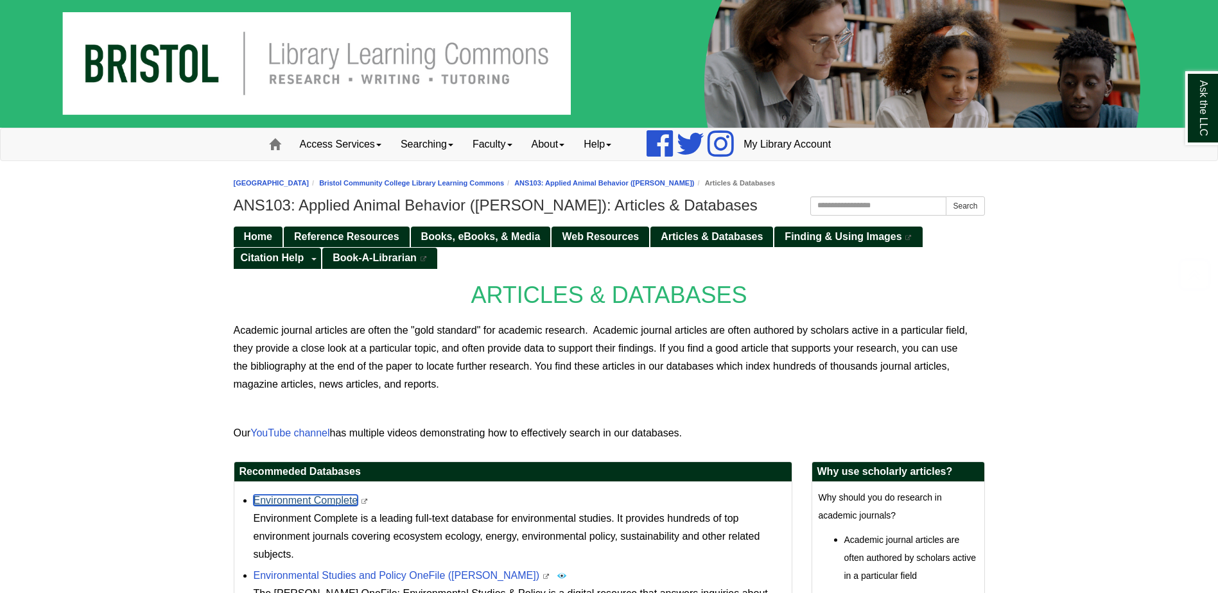
scroll to position [0, 0]
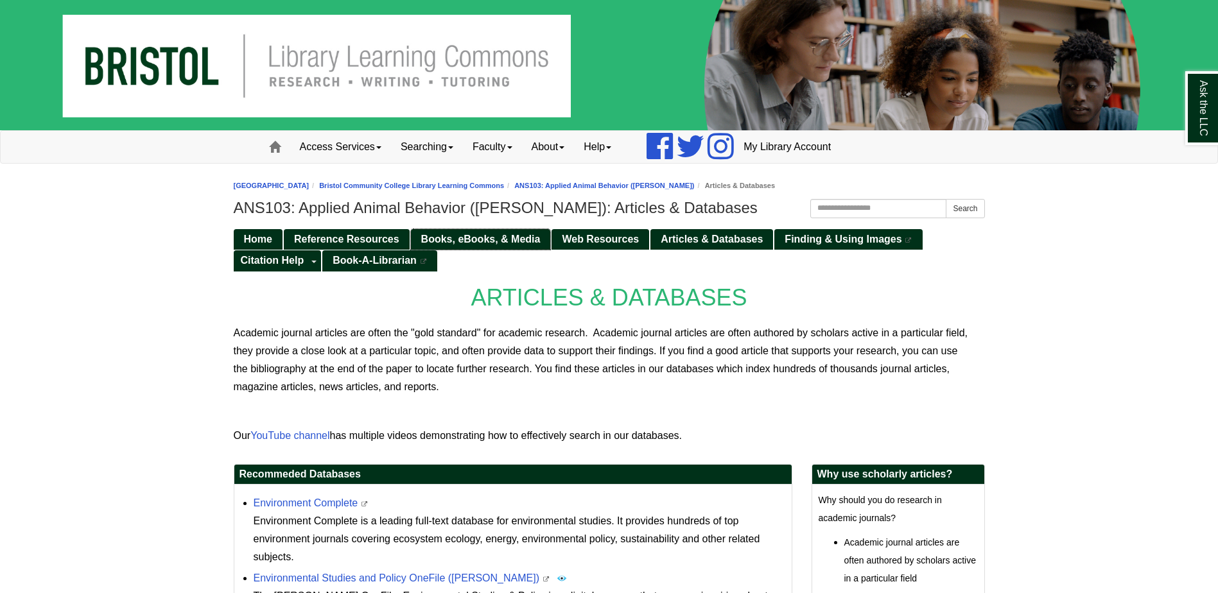
click at [480, 241] on span "Books, eBooks, & Media" at bounding box center [480, 239] width 119 height 11
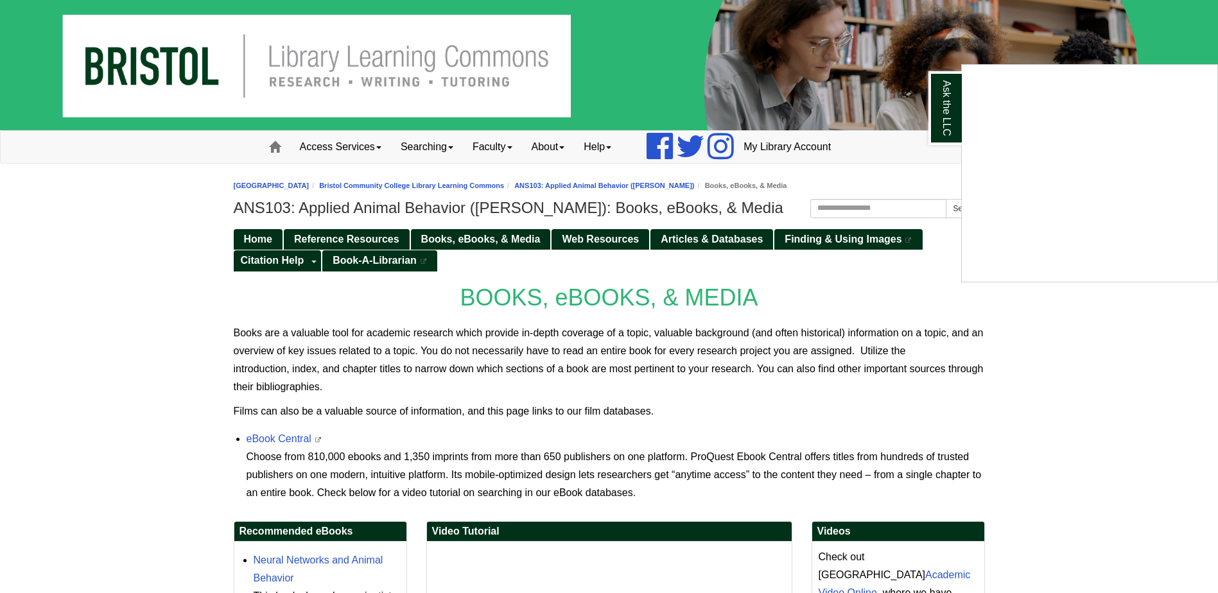
click at [1143, 292] on div "Ask the LLC" at bounding box center [609, 296] width 1218 height 593
